Goal: Check status: Check status

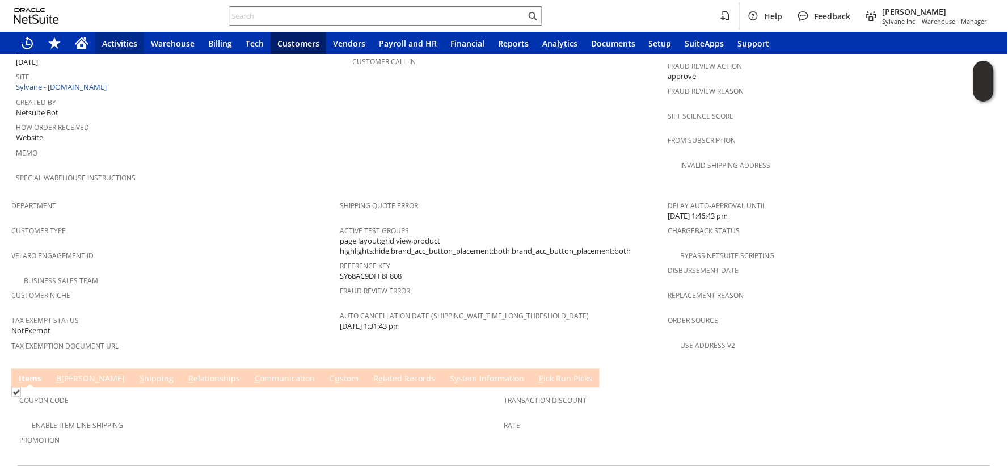
scroll to position [700, 0]
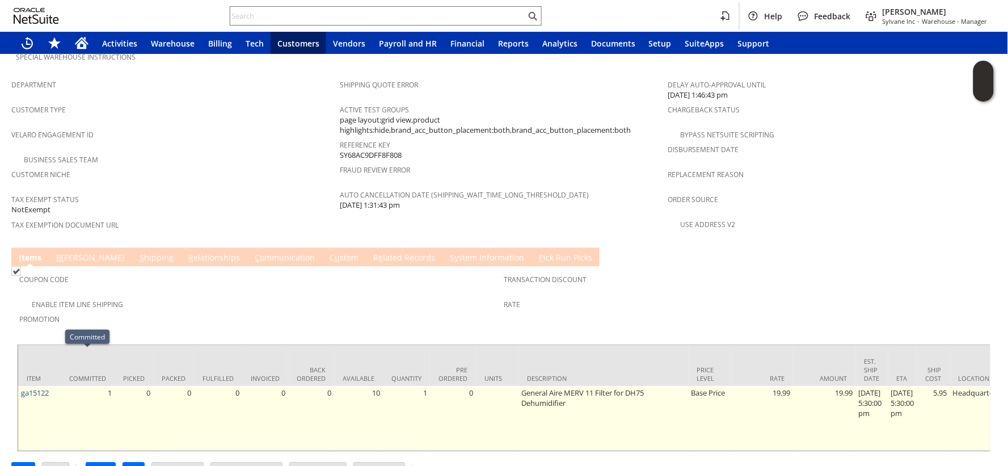
click at [73, 386] on td "1" at bounding box center [88, 418] width 54 height 65
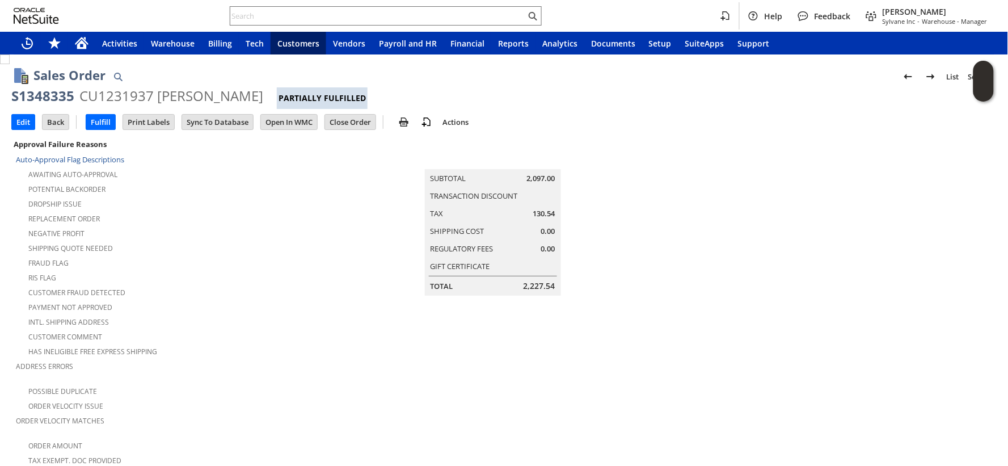
click at [237, 248] on div "Shipping Quote Needed" at bounding box center [178, 247] width 324 height 14
drag, startPoint x: 304, startPoint y: 366, endPoint x: 347, endPoint y: 297, distance: 81.6
click at [304, 366] on div "Address Errors" at bounding box center [175, 370] width 318 height 24
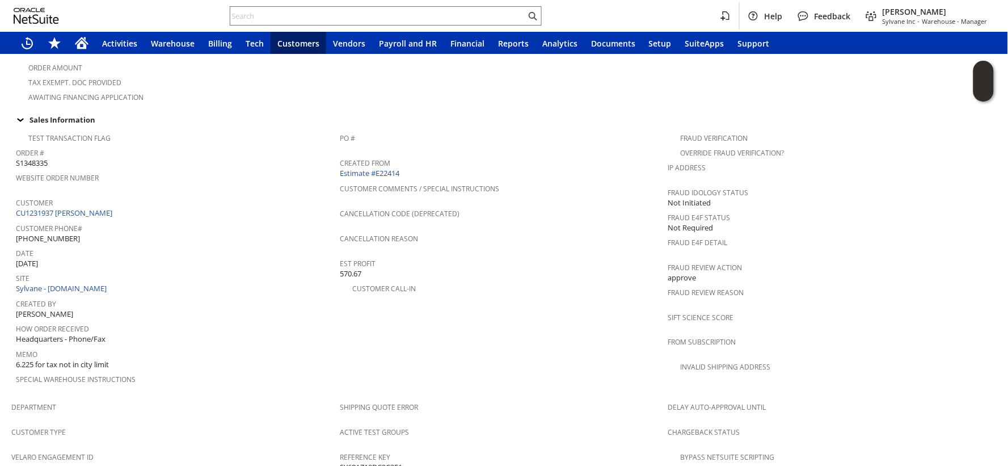
scroll to position [808, 0]
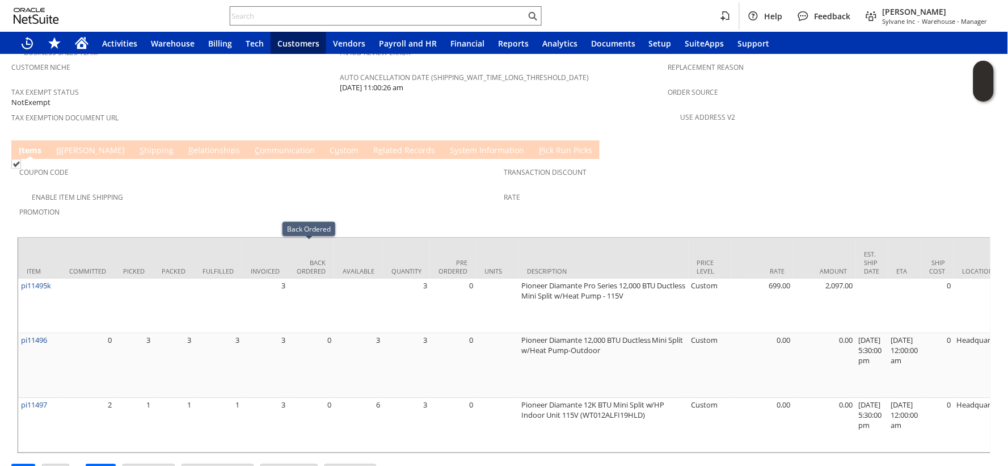
click at [240, 204] on span "Promotion" at bounding box center [259, 210] width 480 height 13
click at [226, 204] on div "Promotion" at bounding box center [259, 216] width 480 height 24
click at [286, 204] on span "Promotion" at bounding box center [259, 210] width 480 height 13
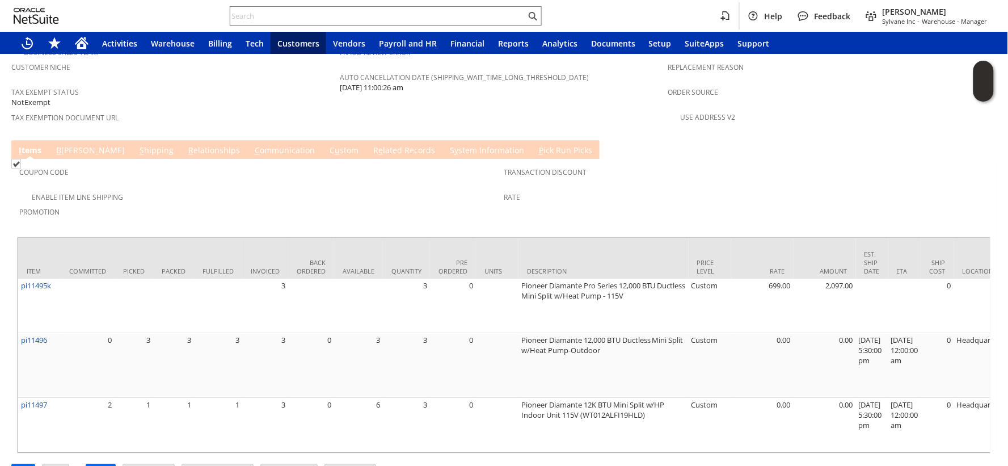
click at [285, 204] on span "Promotion" at bounding box center [259, 210] width 480 height 13
click at [265, 189] on div "Enable Item Line Shipping" at bounding box center [261, 196] width 485 height 14
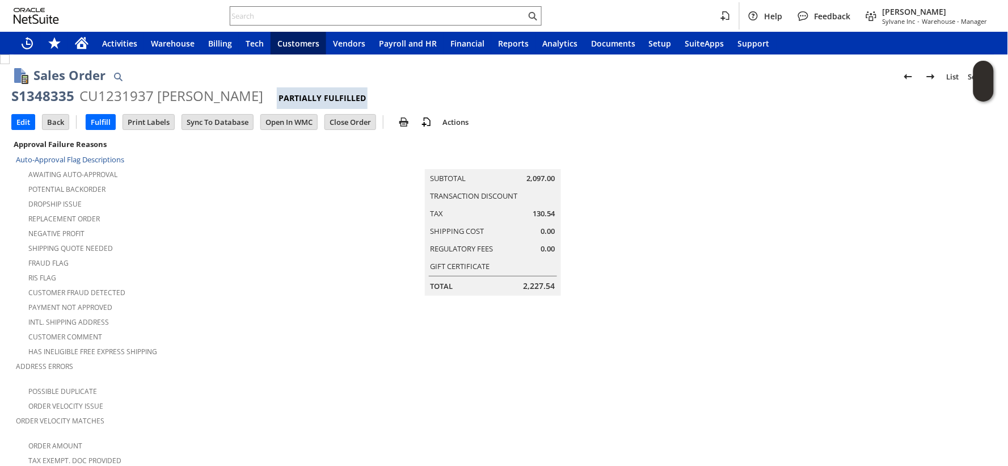
click at [46, 93] on div "S1348335" at bounding box center [42, 96] width 63 height 18
copy div "S1348335"
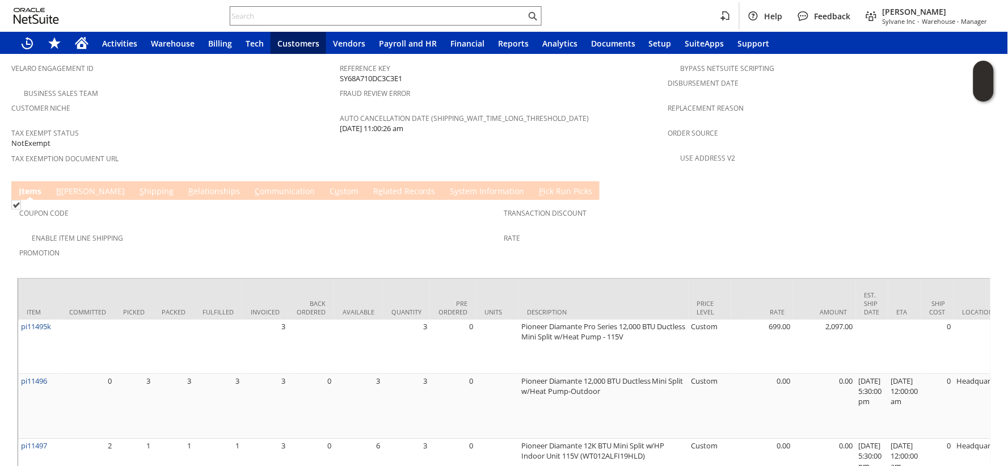
scroll to position [808, 0]
